Goal: Communication & Community: Answer question/provide support

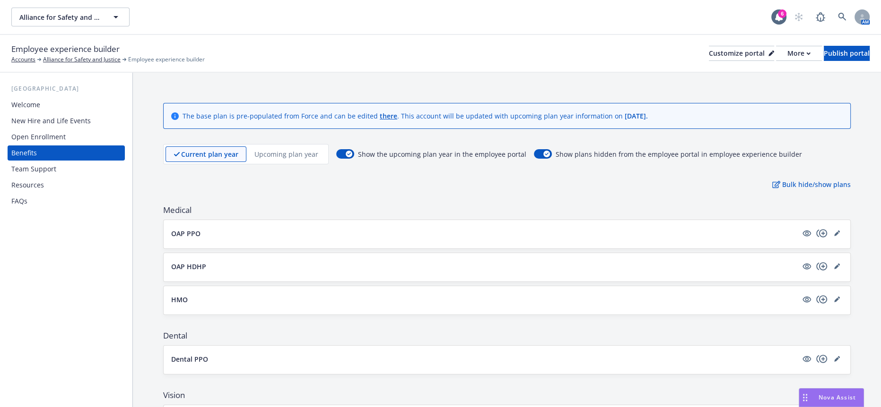
click at [816, 396] on div "Nova Assist" at bounding box center [837, 398] width 52 height 8
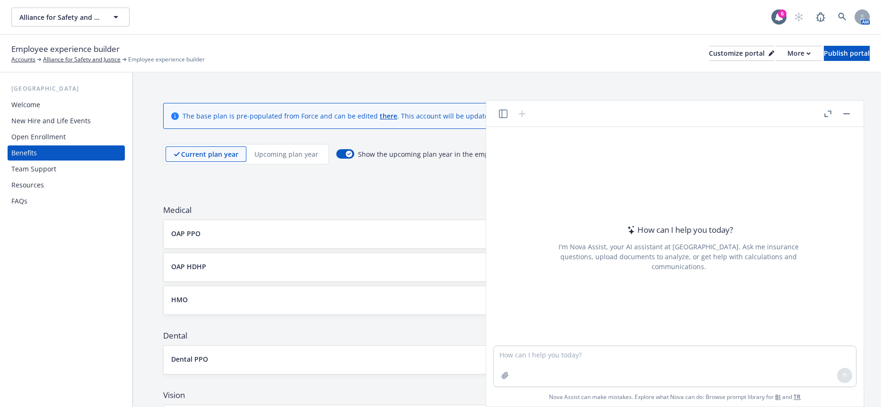
click at [663, 341] on div at bounding box center [678, 340] width 362 height 11
click at [658, 348] on textarea at bounding box center [674, 366] width 362 height 41
paste textarea "For now, I do not think a call is need but once we get closer to releasing the …"
type textarea "more professional For now, I do not think a call is need but once we get closer…"
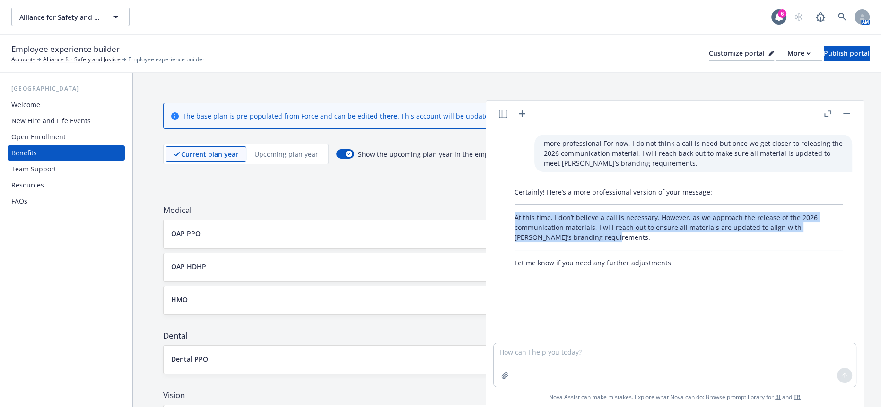
drag, startPoint x: 609, startPoint y: 230, endPoint x: 514, endPoint y: 207, distance: 97.9
click at [514, 213] on p "At this time, I don’t believe a call is necessary. However, as we approach the …" at bounding box center [678, 228] width 328 height 30
copy p "At this time, I don’t believe a call is necessary. However, as we approach the …"
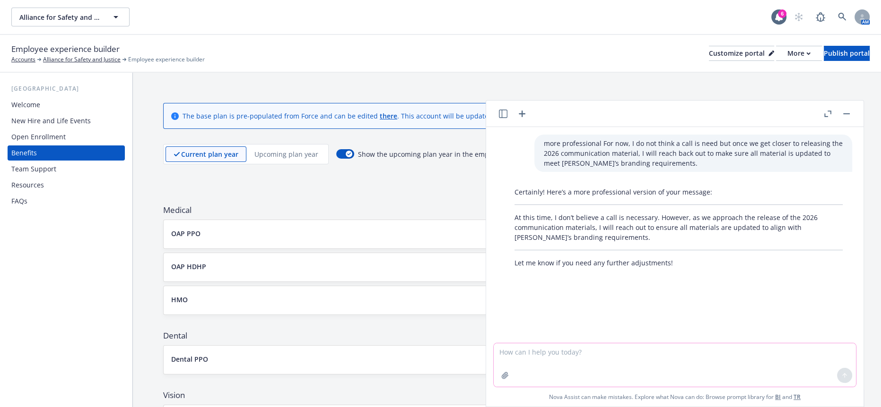
click at [730, 350] on textarea at bounding box center [674, 365] width 362 height 43
paste textarea "I apologize that WHA was not advised by EBM that [PERSON_NAME] Auto Group is no…"
type textarea "more professional I apologize that WHA was not advised by EBM that [PERSON_NAME…"
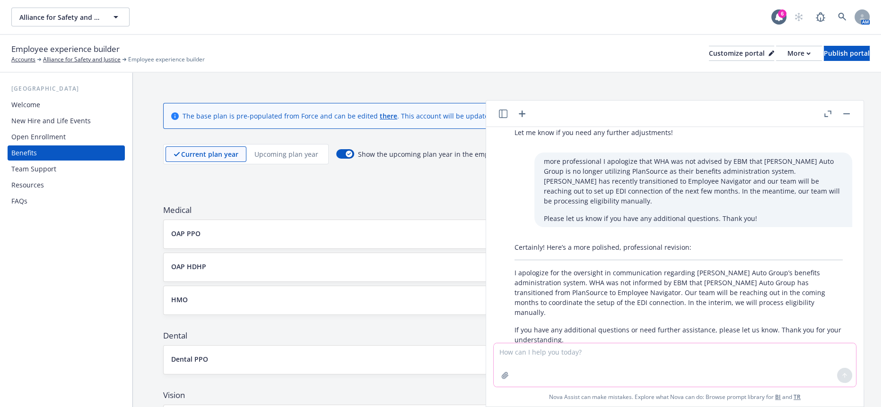
scroll to position [133, 0]
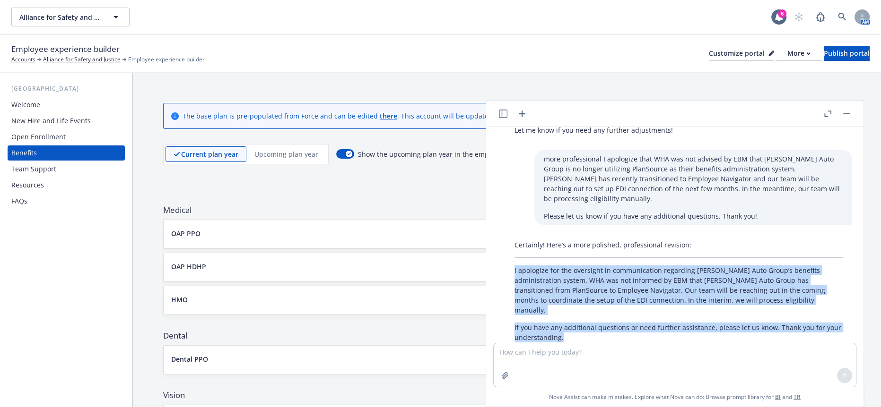
drag, startPoint x: 560, startPoint y: 310, endPoint x: 508, endPoint y: 252, distance: 78.0
click at [508, 252] on div "Certainly! Here’s a more polished, professional revision: I apologize for the o…" at bounding box center [678, 295] width 347 height 118
copy div "I apologize for the oversight in communication regarding [PERSON_NAME] Auto Gro…"
click at [852, 113] on button "button" at bounding box center [845, 113] width 11 height 11
